Goal: Contribute content: Contribute content

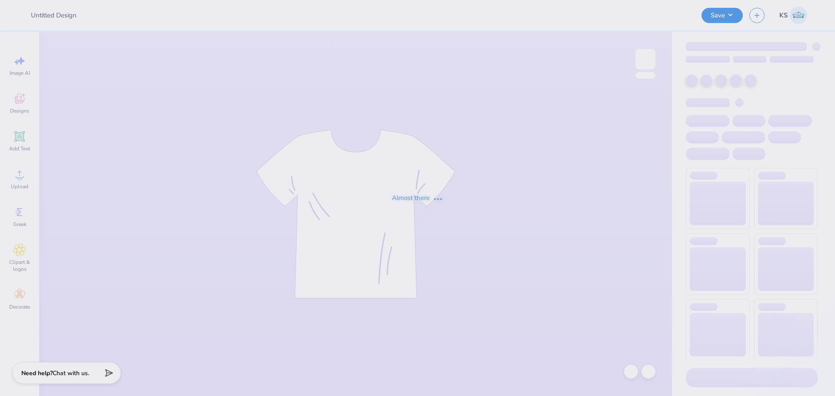
type input "Try!"
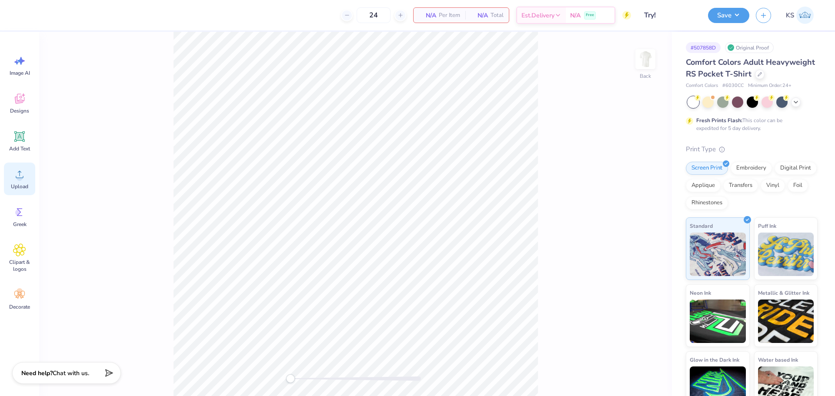
click at [15, 186] on span "Upload" at bounding box center [19, 186] width 17 height 7
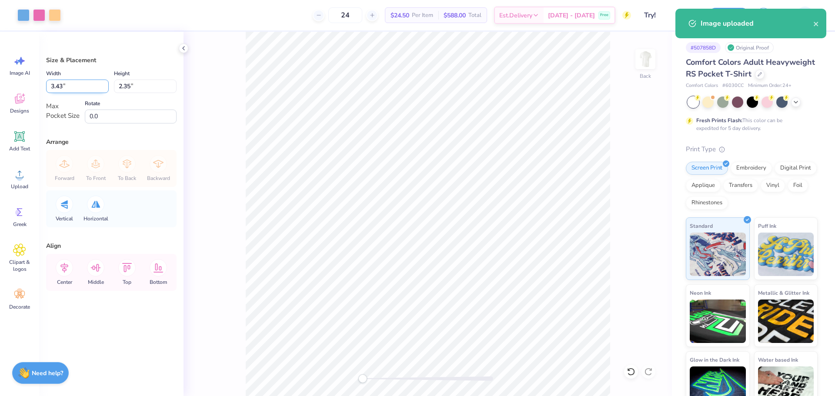
click at [64, 86] on input "3.43" at bounding box center [77, 86] width 63 height 13
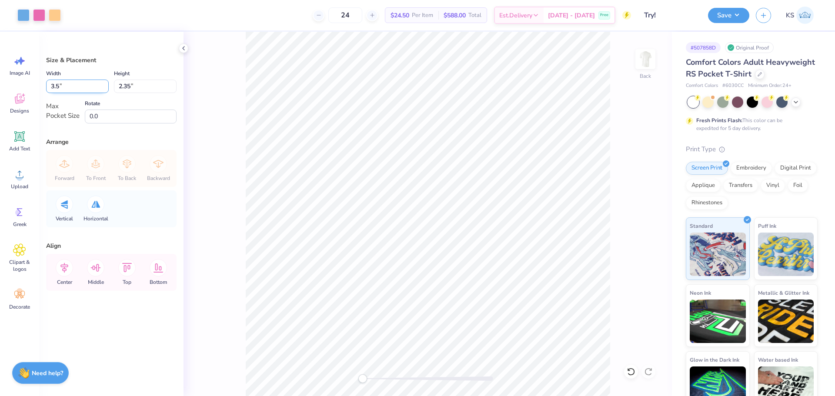
type input "3.50"
type input "2.40"
click at [94, 271] on icon at bounding box center [95, 267] width 17 height 17
click at [70, 267] on icon at bounding box center [64, 267] width 17 height 17
click at [647, 65] on img at bounding box center [645, 59] width 35 height 35
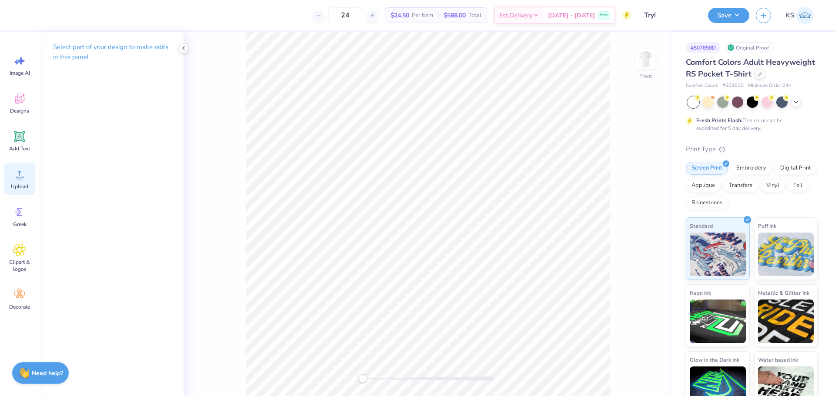
click at [17, 179] on circle at bounding box center [20, 178] width 6 height 6
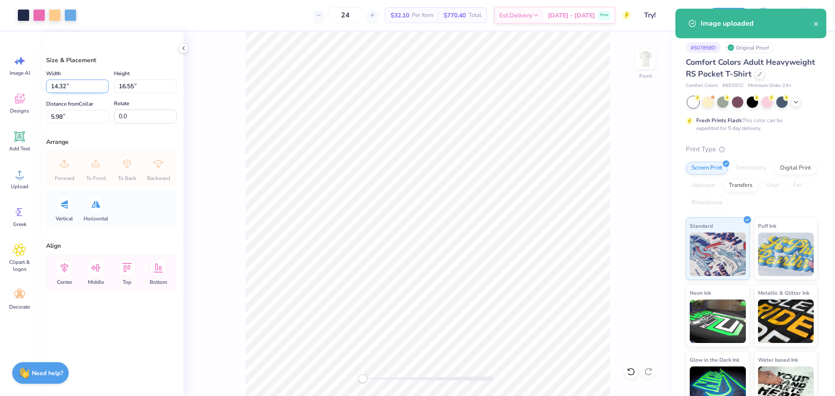
click at [77, 79] on div "Width 14.32 14.32 "" at bounding box center [77, 80] width 63 height 25
click at [76, 90] on input "14.32" at bounding box center [77, 86] width 63 height 13
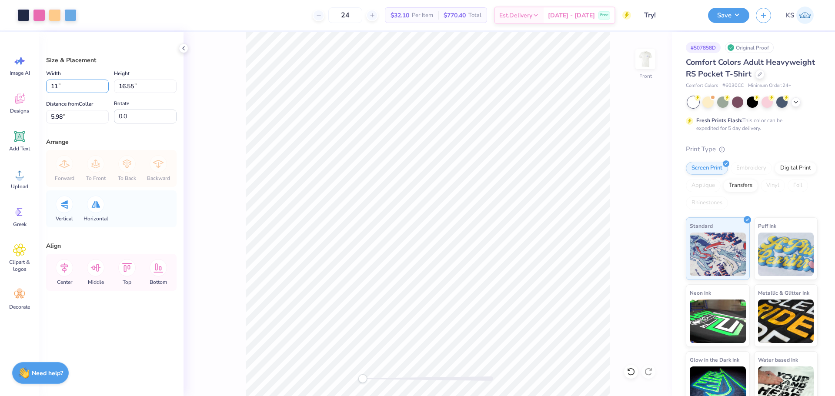
type input "11.00"
type input "12.71"
click at [71, 111] on input "7.90" at bounding box center [77, 116] width 63 height 13
type input "3"
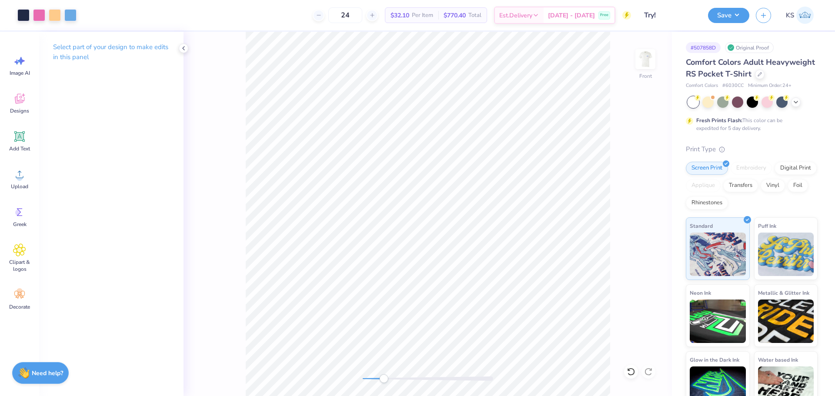
drag, startPoint x: 379, startPoint y: 378, endPoint x: 384, endPoint y: 378, distance: 4.4
click at [384, 378] on div at bounding box center [428, 379] width 131 height 4
click at [345, 376] on div "Front" at bounding box center [428, 214] width 489 height 365
click at [13, 183] on div "Upload" at bounding box center [19, 179] width 31 height 33
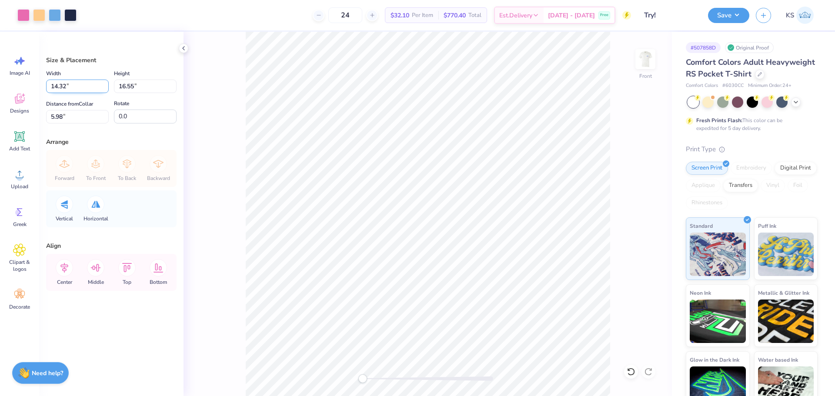
click at [81, 86] on input "14.32" at bounding box center [77, 86] width 63 height 13
type input "11.00"
type input "12.71"
click at [86, 117] on input "7.90" at bounding box center [77, 116] width 63 height 13
type input "3"
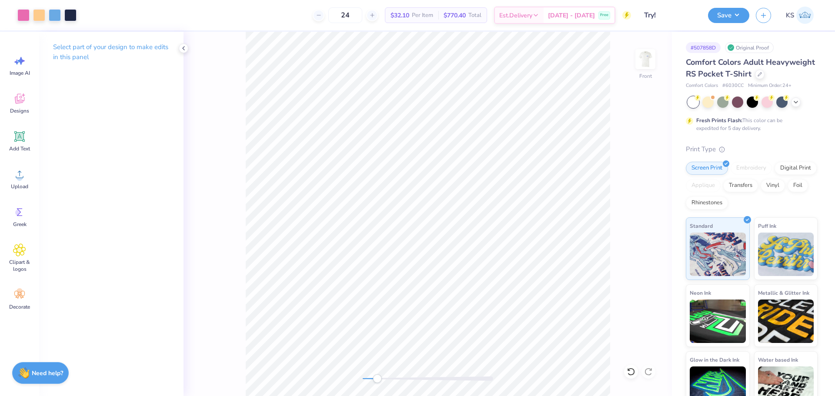
click at [376, 380] on div at bounding box center [428, 379] width 131 height 4
click at [345, 373] on div "Front" at bounding box center [428, 214] width 489 height 365
click at [714, 12] on button "Save" at bounding box center [728, 14] width 41 height 15
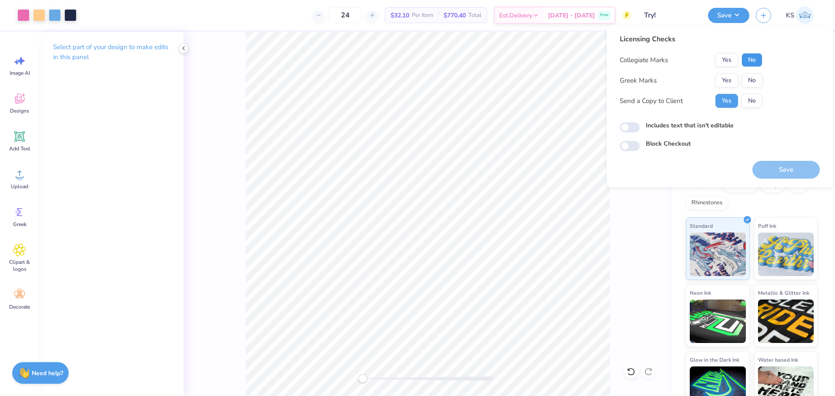
click at [757, 58] on button "No" at bounding box center [752, 60] width 21 height 14
click at [751, 77] on button "No" at bounding box center [752, 81] width 21 height 14
click at [772, 166] on button "Save" at bounding box center [786, 170] width 67 height 18
